Goal: Communication & Community: Share content

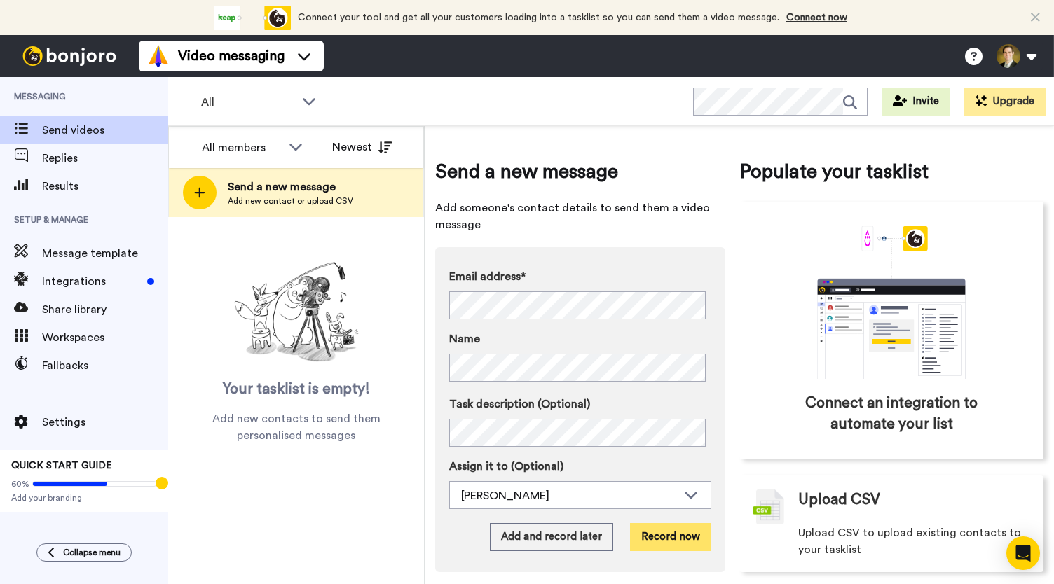
click at [664, 537] on button "Record now" at bounding box center [670, 537] width 81 height 28
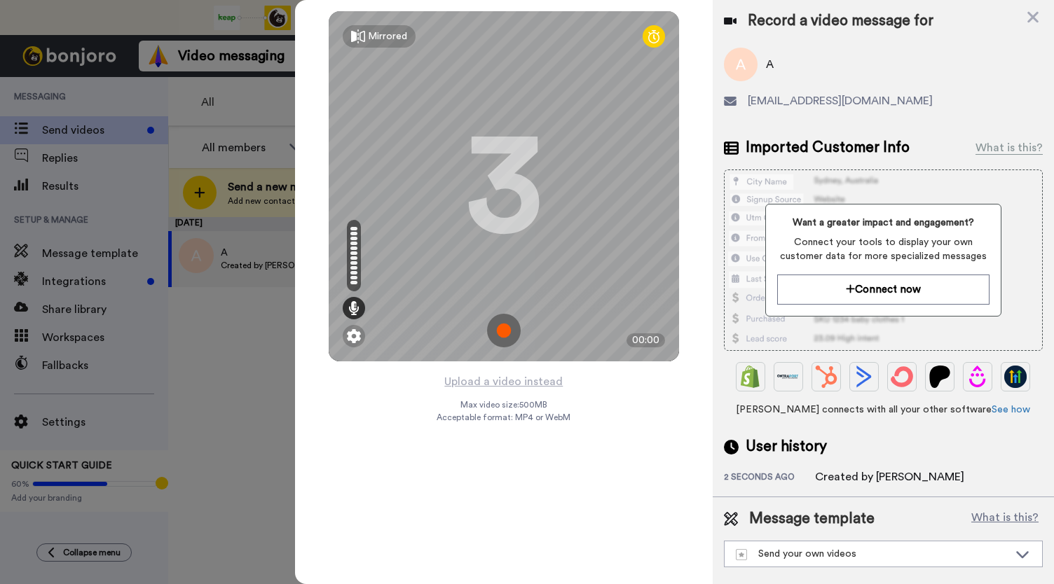
click at [504, 329] on img at bounding box center [504, 331] width 34 height 34
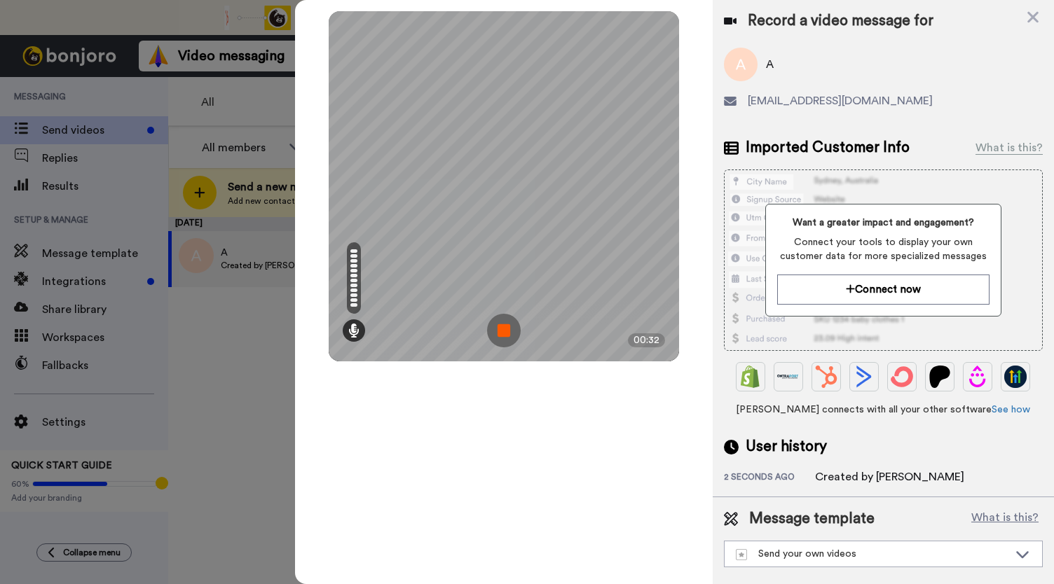
click at [504, 329] on img at bounding box center [504, 331] width 34 height 34
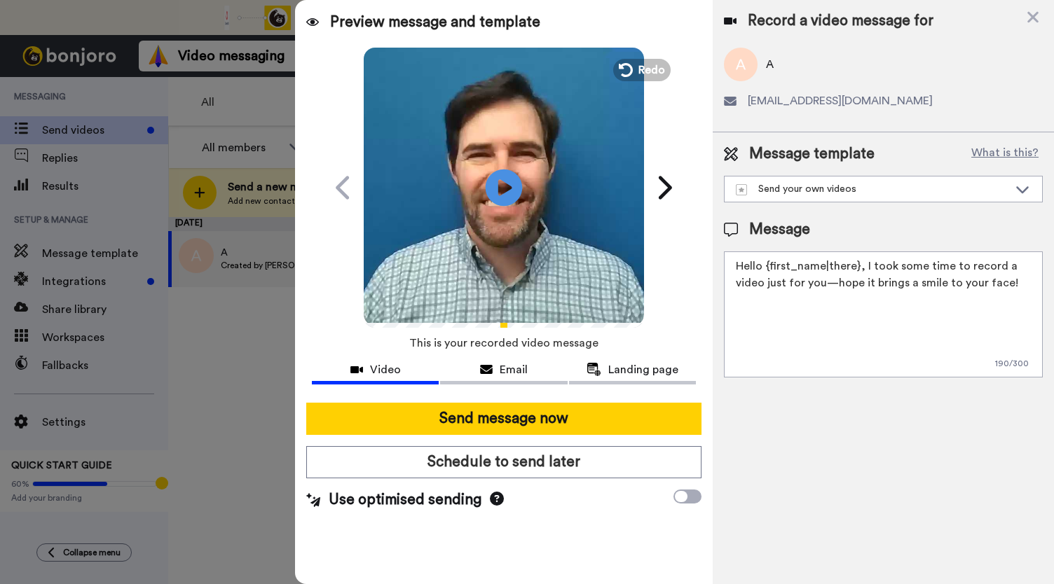
click at [491, 174] on icon at bounding box center [503, 187] width 37 height 37
click at [490, 362] on div "Email" at bounding box center [503, 369] width 127 height 17
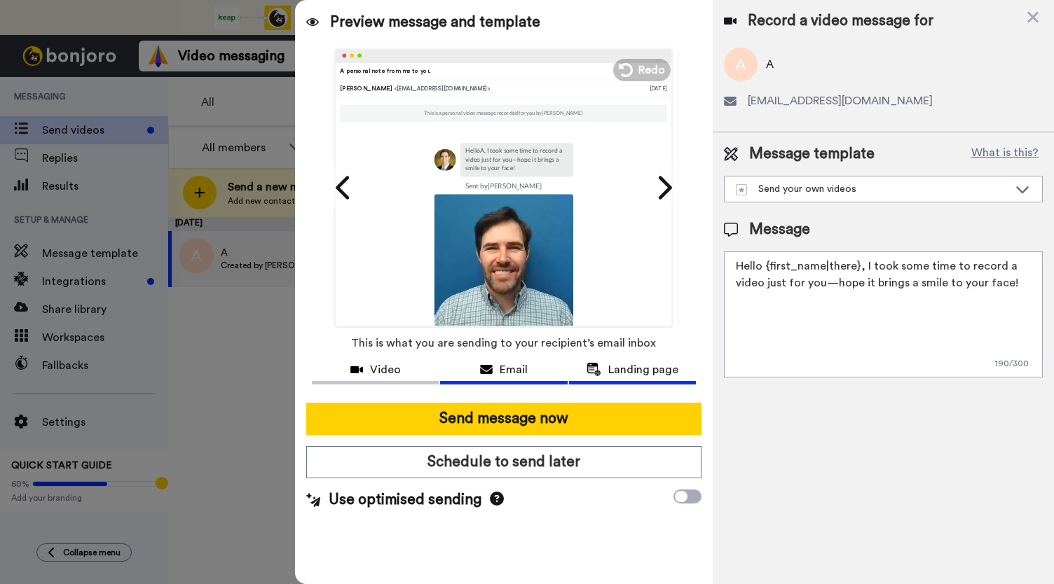
click at [627, 375] on span "Landing page" at bounding box center [643, 369] width 70 height 17
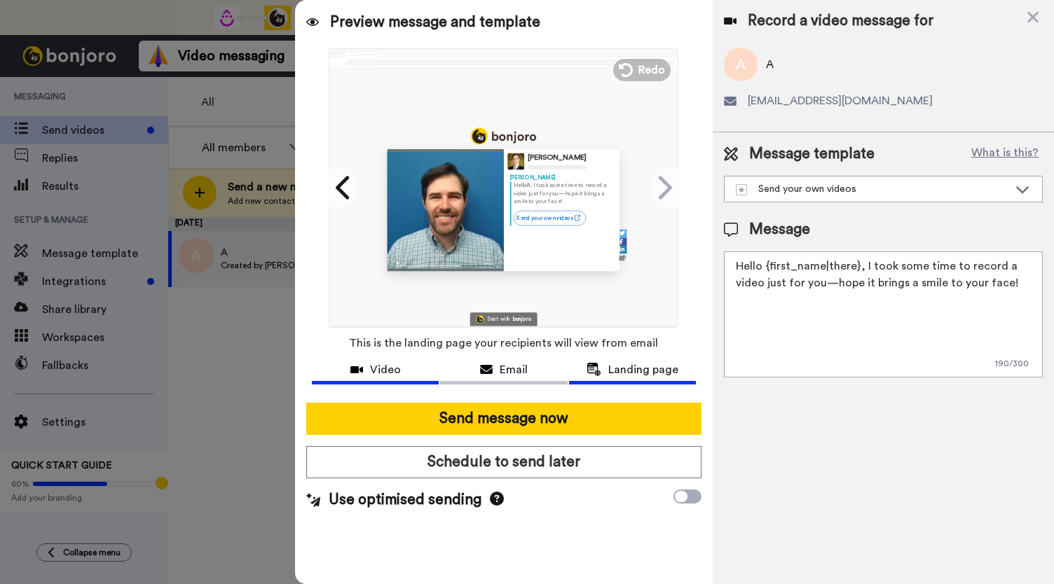
click at [388, 371] on span "Video" at bounding box center [385, 369] width 31 height 17
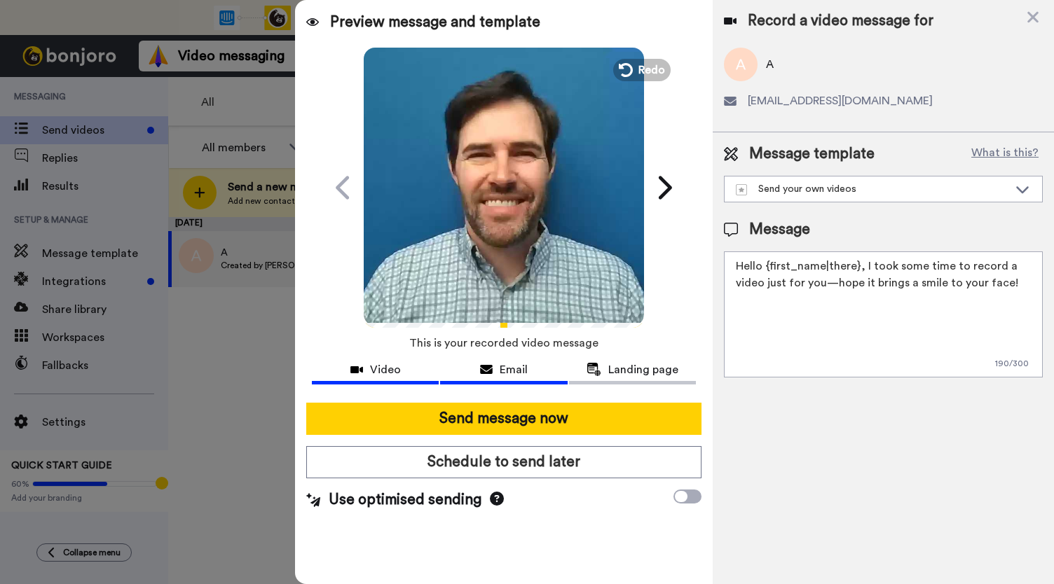
click at [495, 369] on div "Email" at bounding box center [503, 369] width 127 height 17
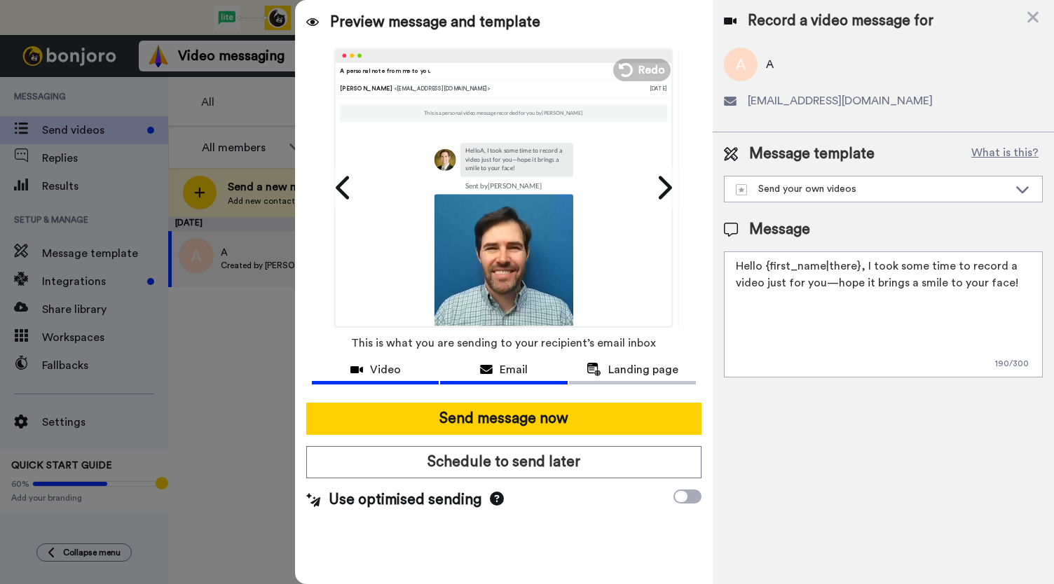
click at [394, 362] on span "Video" at bounding box center [385, 369] width 31 height 17
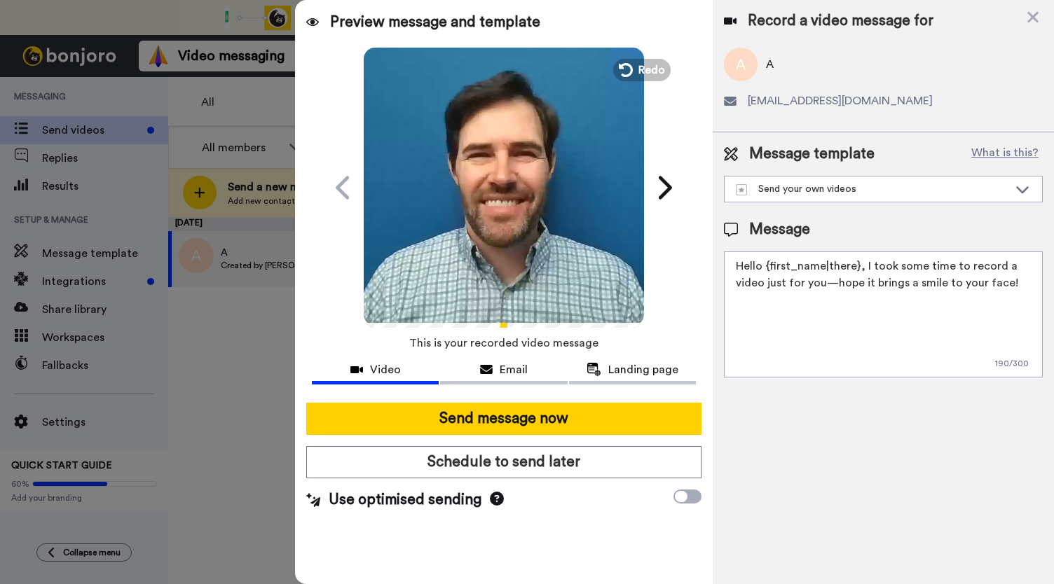
click at [519, 228] on video at bounding box center [504, 186] width 280 height 280
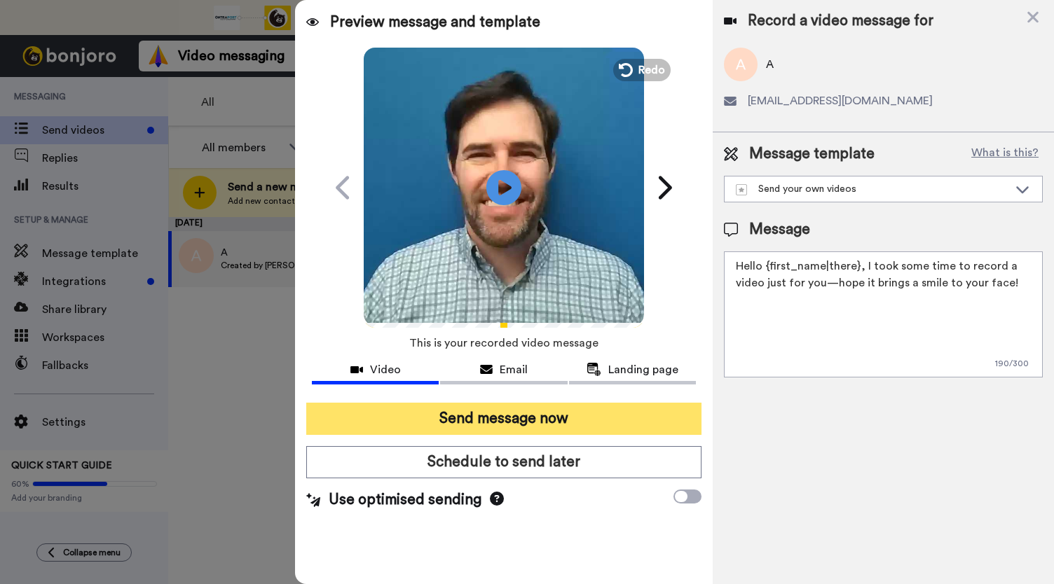
click at [503, 413] on button "Send message now" at bounding box center [503, 419] width 395 height 32
